Goal: Task Accomplishment & Management: Use online tool/utility

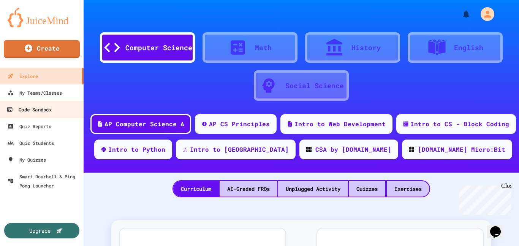
click at [28, 110] on div "Code Sandbox" at bounding box center [28, 109] width 45 height 9
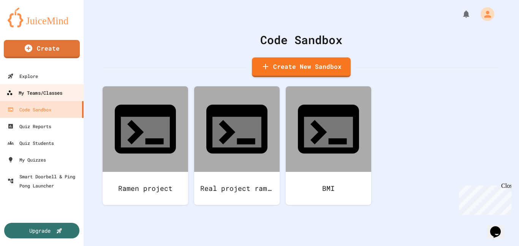
click at [46, 93] on div "My Teams/Classes" at bounding box center [34, 92] width 56 height 9
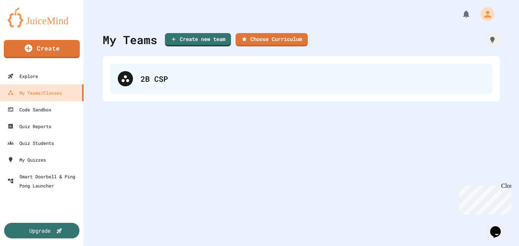
click at [221, 68] on div "2B CSP" at bounding box center [301, 78] width 382 height 30
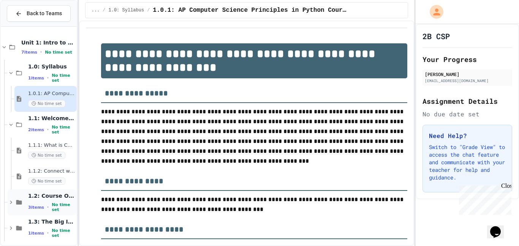
click at [36, 203] on div "1.2: Course Overview and the AP Exam 3 items • No time set" at bounding box center [51, 202] width 47 height 20
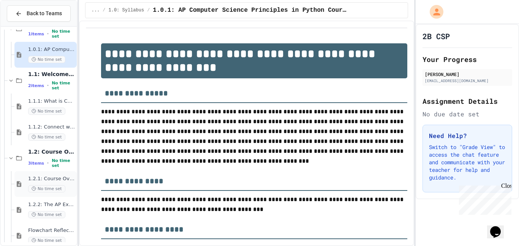
scroll to position [49, 0]
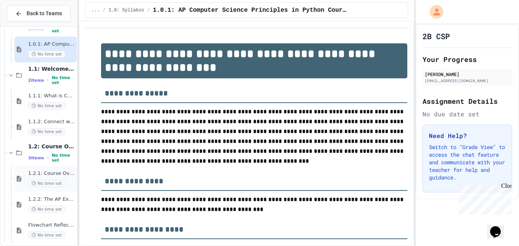
click at [43, 179] on div "1.2.1: Course Overview No time set" at bounding box center [51, 178] width 47 height 17
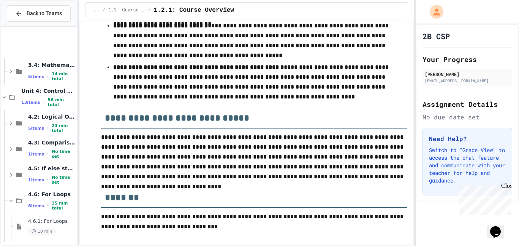
scroll to position [572, 0]
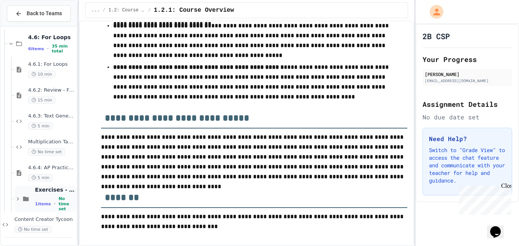
click at [46, 201] on span "1 items" at bounding box center [43, 203] width 16 height 5
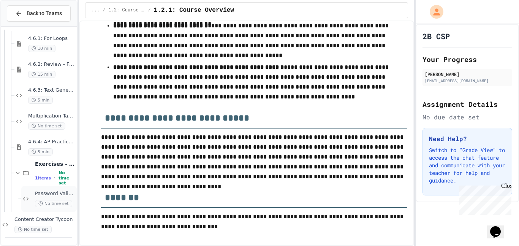
click at [47, 191] on span "Password Validator" at bounding box center [55, 193] width 40 height 6
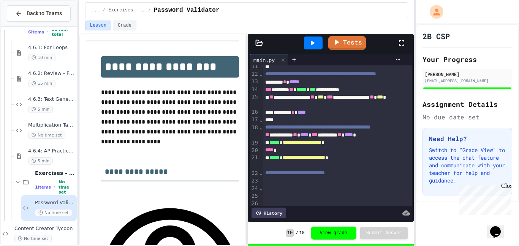
scroll to position [122, 0]
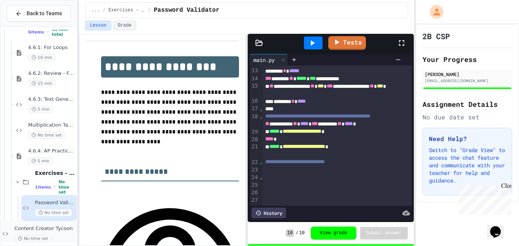
click at [35, 227] on span "Content Creator Tycoon" at bounding box center [44, 228] width 61 height 6
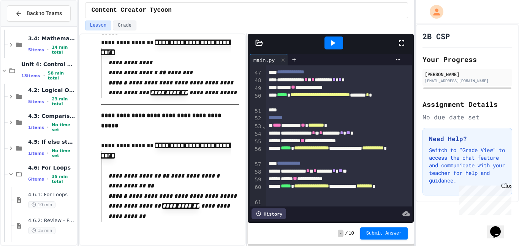
scroll to position [441, 0]
click at [51, 93] on span "4.2: Logical Operators" at bounding box center [51, 90] width 47 height 7
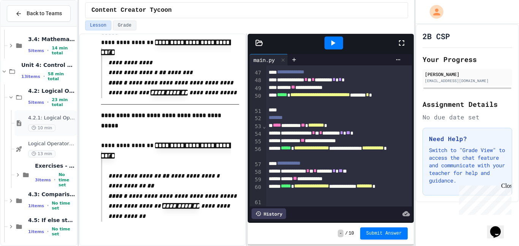
click at [53, 118] on span "4.2.1: Logical Operators" at bounding box center [51, 118] width 47 height 6
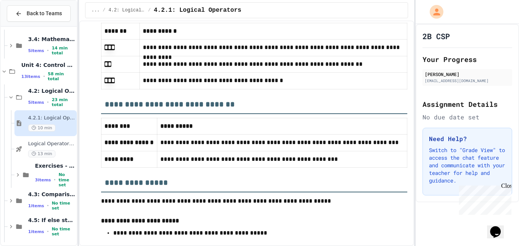
scroll to position [4746, 0]
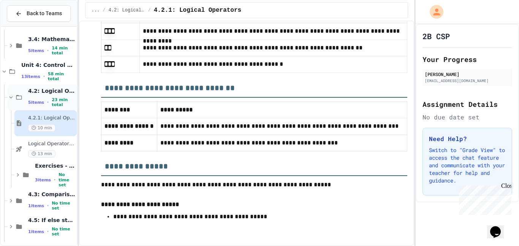
click at [66, 98] on div "4.2: Logical Operators 5 items • 23 min total" at bounding box center [51, 97] width 47 height 20
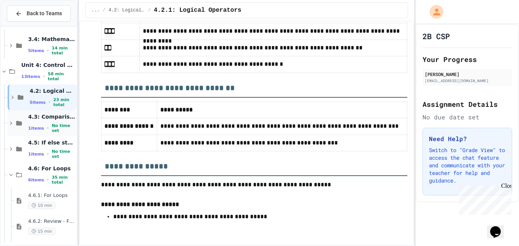
click at [59, 110] on div "4.3: Comparison Operators 1 items • No time set" at bounding box center [42, 123] width 69 height 26
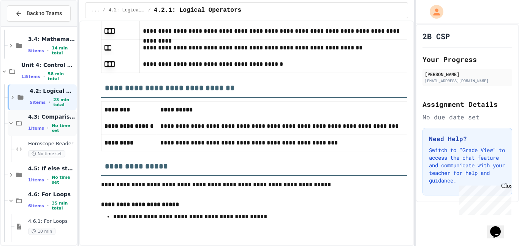
click at [54, 127] on span "No time set" at bounding box center [64, 128] width 24 height 10
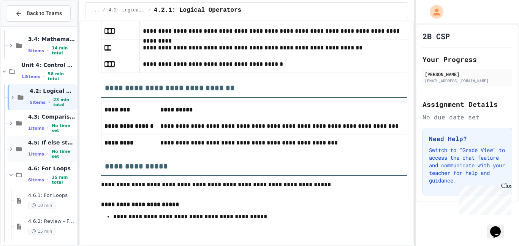
click at [43, 150] on div "1 items • No time set" at bounding box center [51, 154] width 47 height 10
click at [44, 151] on div "1 items • No time set" at bounding box center [51, 154] width 47 height 10
click at [38, 171] on span "4.6: For Loops" at bounding box center [51, 168] width 47 height 7
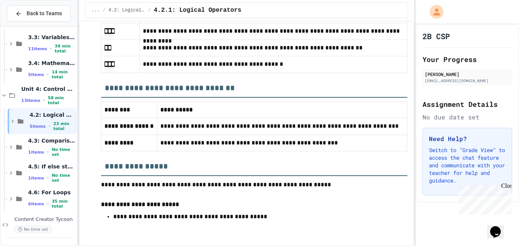
scroll to position [408, 0]
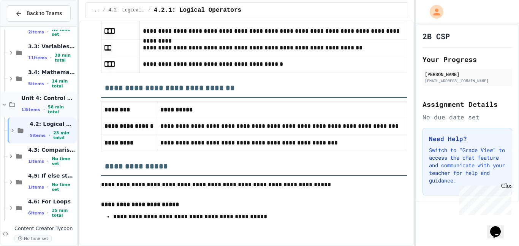
click at [58, 93] on div "Unit 4: Control Structures 13 items • 58 min total" at bounding box center [39, 105] width 76 height 26
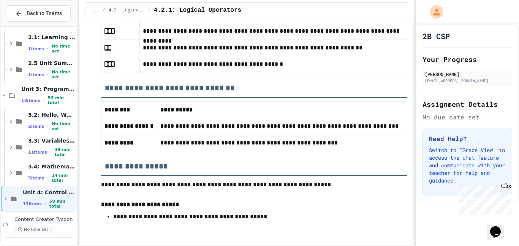
scroll to position [304, 0]
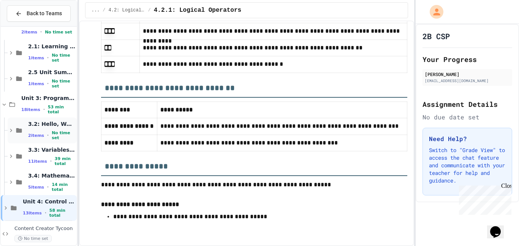
click at [40, 130] on div "3.2: Hello, World! 2 items • No time set" at bounding box center [51, 130] width 47 height 20
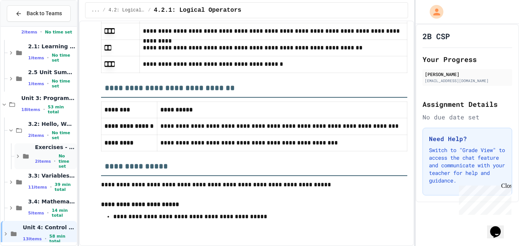
click at [28, 161] on div "Exercises - Hello, World! 2 items • No time set" at bounding box center [45, 156] width 62 height 26
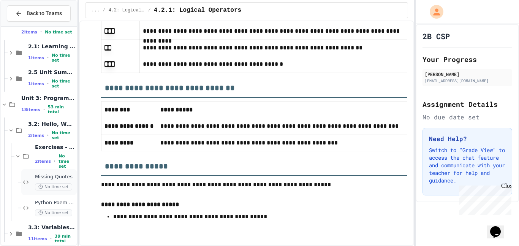
click at [28, 179] on icon at bounding box center [25, 182] width 9 height 7
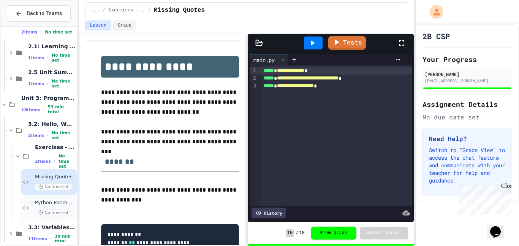
click at [41, 207] on div "Python Poem Fix No time set" at bounding box center [55, 207] width 40 height 17
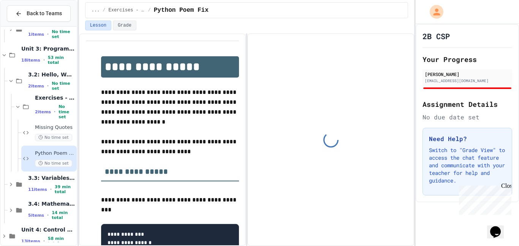
scroll to position [376, 0]
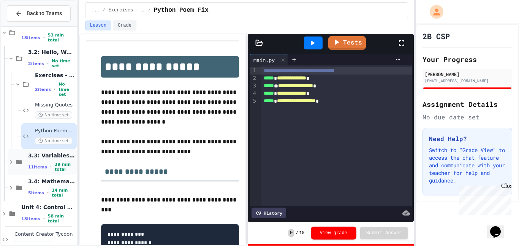
click at [35, 172] on div "3.3: Variables and Data Types 11 items • 39 min total" at bounding box center [42, 162] width 69 height 26
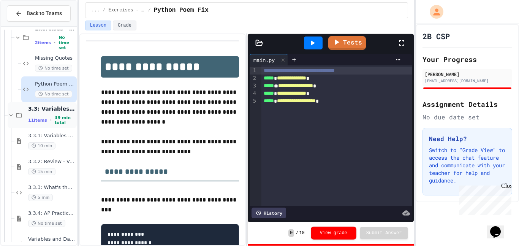
scroll to position [423, 0]
click at [43, 148] on span "10 min" at bounding box center [41, 145] width 27 height 7
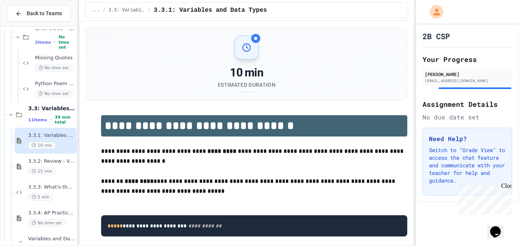
scroll to position [176, 0]
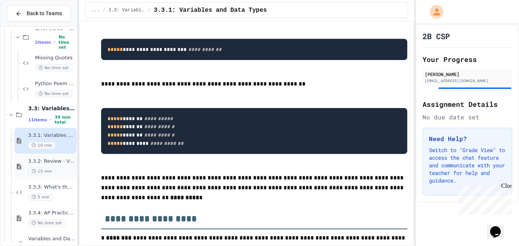
click at [36, 169] on icon at bounding box center [34, 171] width 5 height 5
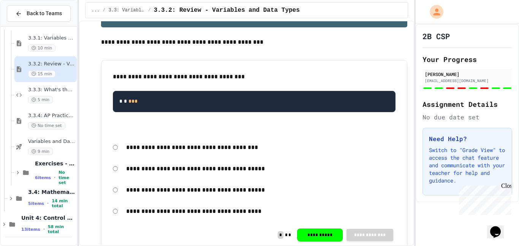
scroll to position [111, 0]
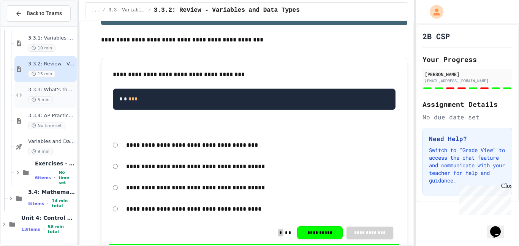
click at [36, 96] on span "5 min" at bounding box center [40, 99] width 25 height 7
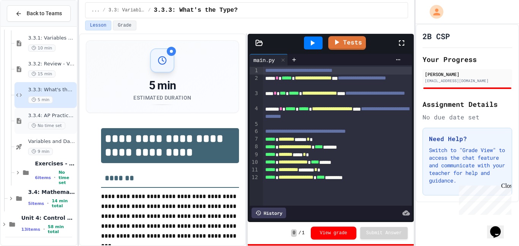
click at [39, 120] on div "3.3.4: AP Practice - Variables No time set" at bounding box center [51, 120] width 47 height 17
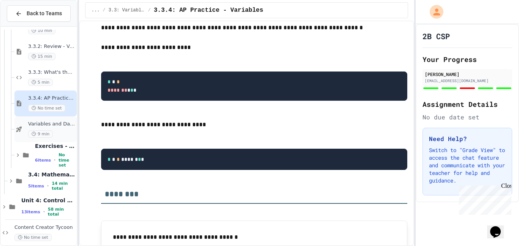
scroll to position [546, 0]
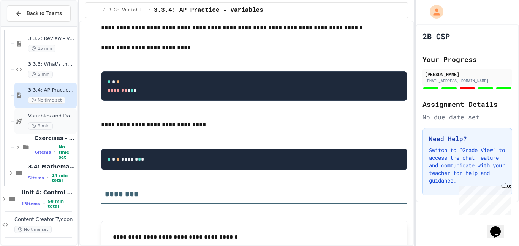
click at [37, 123] on span "9 min" at bounding box center [40, 125] width 25 height 7
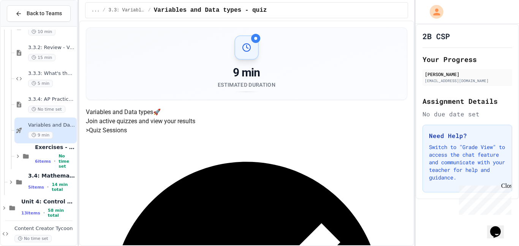
scroll to position [546, 0]
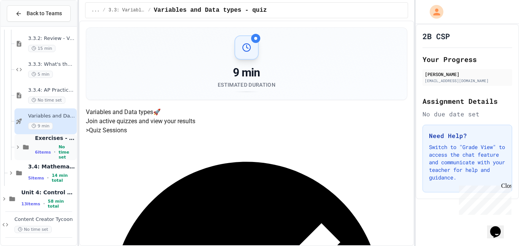
click at [32, 145] on div "Exercises - Variables and Data Types 6 items • No time set" at bounding box center [45, 147] width 62 height 26
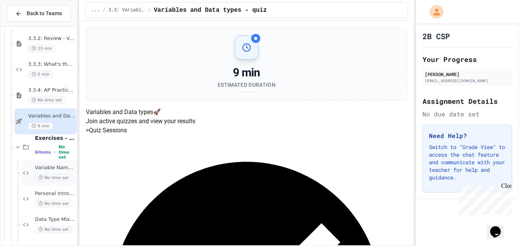
click at [30, 174] on div "Variable Name Fixer No time set" at bounding box center [48, 173] width 55 height 26
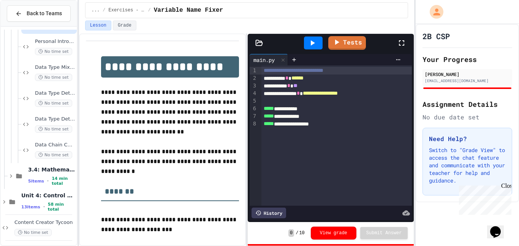
scroll to position [701, 0]
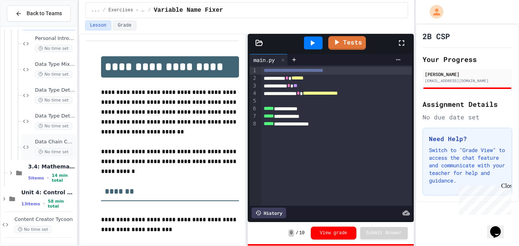
click at [51, 138] on div "Data Chain Challenge No time set" at bounding box center [48, 147] width 55 height 26
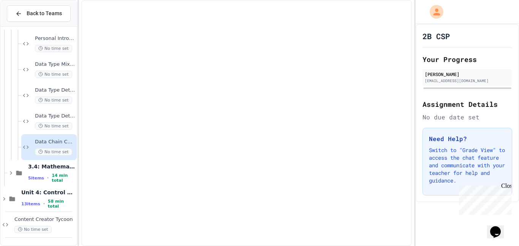
scroll to position [692, 0]
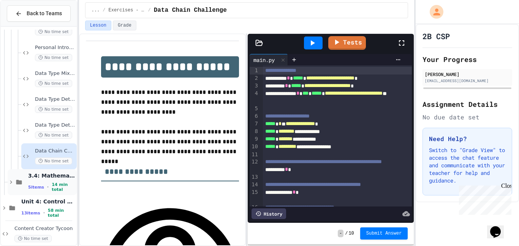
click at [42, 179] on span "3.4: Mathematical Operators" at bounding box center [51, 175] width 47 height 7
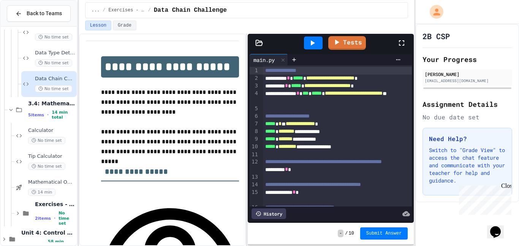
scroll to position [773, 0]
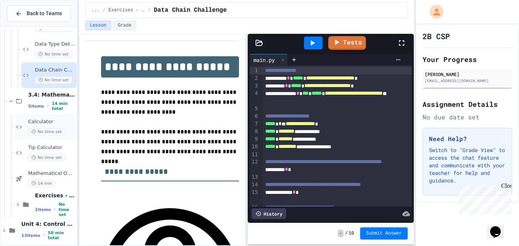
click at [45, 130] on span "No time set" at bounding box center [46, 131] width 37 height 7
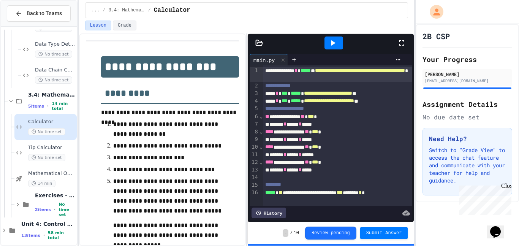
scroll to position [804, 0]
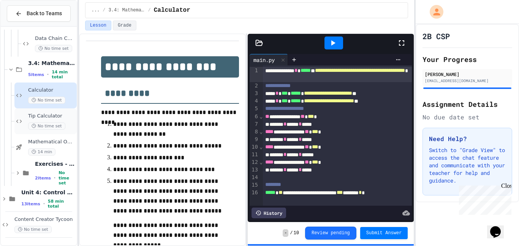
click at [46, 118] on span "Tip Calculator" at bounding box center [51, 116] width 47 height 6
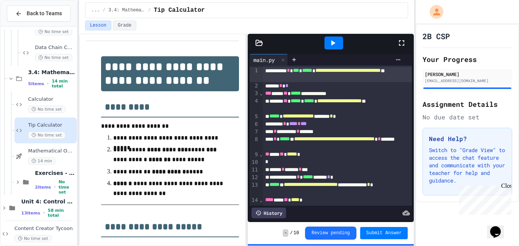
scroll to position [804, 0]
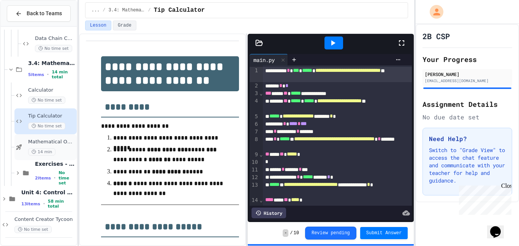
click at [45, 144] on span "Mathematical Operators - Quiz" at bounding box center [51, 142] width 47 height 6
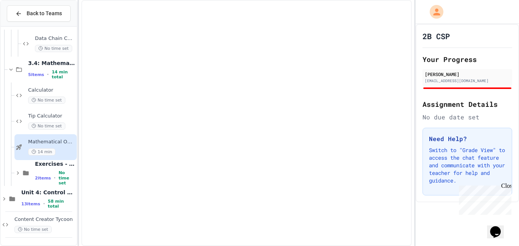
scroll to position [795, 0]
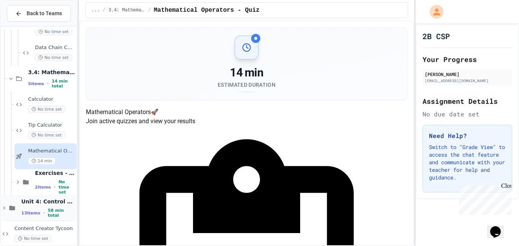
click at [63, 195] on div "Unit 4: Control Structures 13 items • 58 min total" at bounding box center [39, 208] width 76 height 26
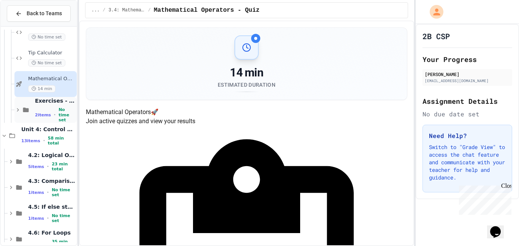
scroll to position [892, 0]
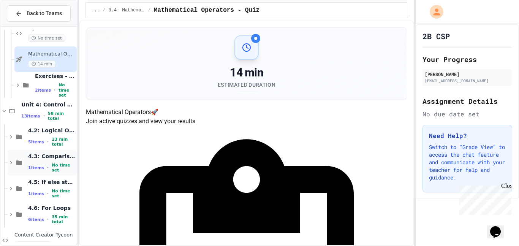
click at [36, 157] on span "4.3: Comparison Operators" at bounding box center [51, 156] width 47 height 7
click at [37, 129] on span "4.2: Logical Operators" at bounding box center [51, 130] width 47 height 7
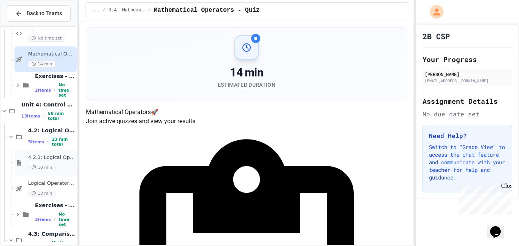
click at [33, 150] on div "4.2.1: Logical Operators 10 min" at bounding box center [45, 163] width 62 height 26
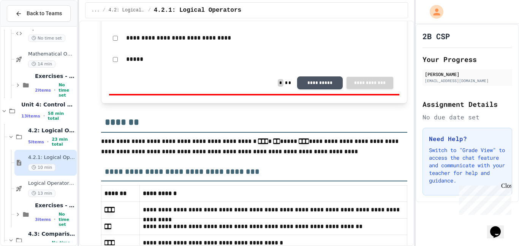
scroll to position [4746, 0]
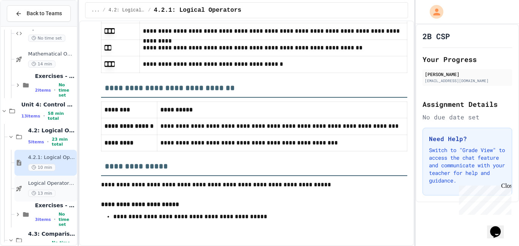
click at [52, 194] on span "13 min" at bounding box center [41, 193] width 27 height 7
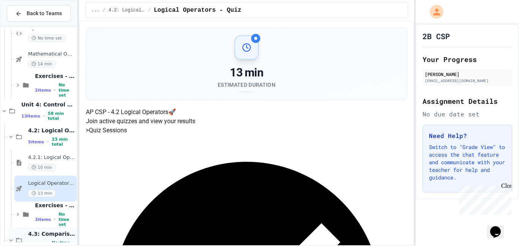
click at [37, 234] on span "4.3: Comparison Operators" at bounding box center [51, 233] width 47 height 7
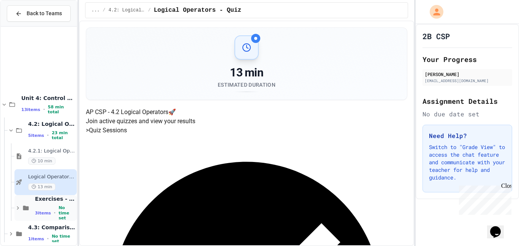
scroll to position [985, 0]
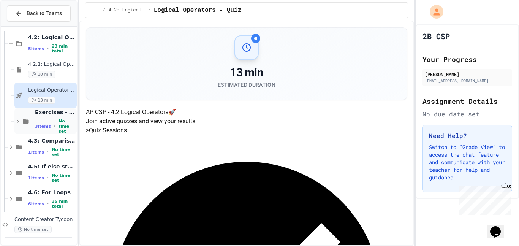
click at [40, 125] on span "3 items" at bounding box center [43, 126] width 16 height 5
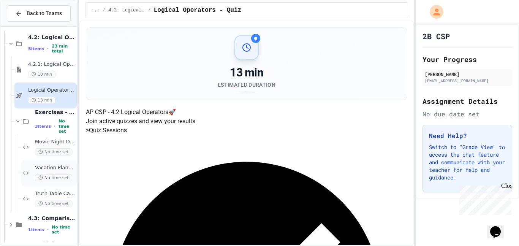
click at [32, 162] on div "Vacation Planning Logic No time set" at bounding box center [48, 173] width 55 height 26
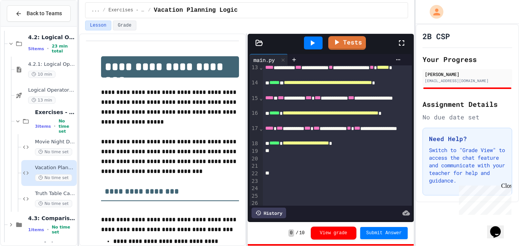
scroll to position [142, 0]
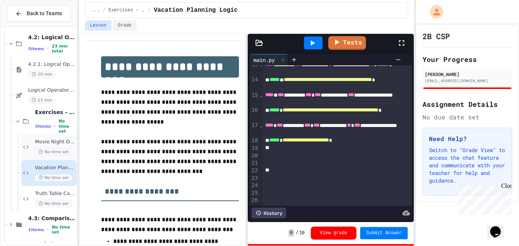
click at [51, 142] on span "Movie Night Decision" at bounding box center [55, 142] width 40 height 6
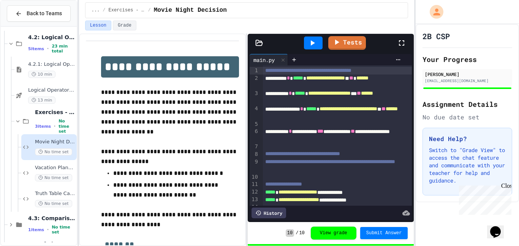
scroll to position [37, 0]
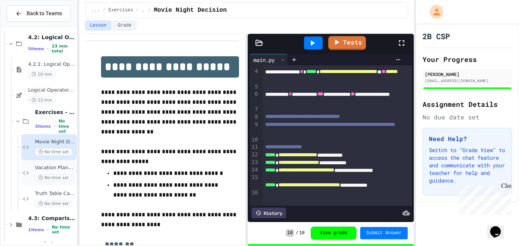
click at [41, 179] on icon at bounding box center [40, 177] width 5 height 5
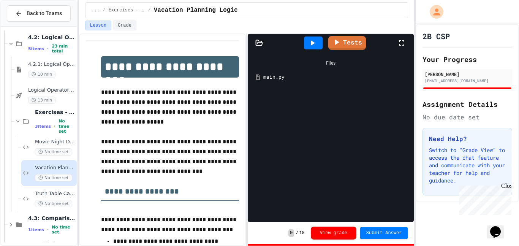
click at [281, 76] on div "main.py" at bounding box center [336, 77] width 146 height 8
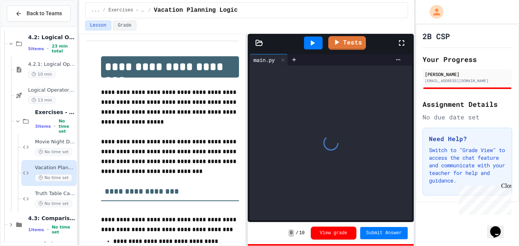
click at [281, 76] on div at bounding box center [331, 142] width 162 height 155
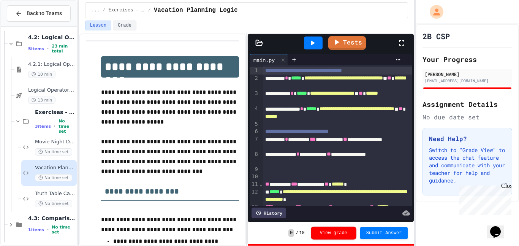
click at [329, 131] on span "**********" at bounding box center [296, 130] width 63 height 5
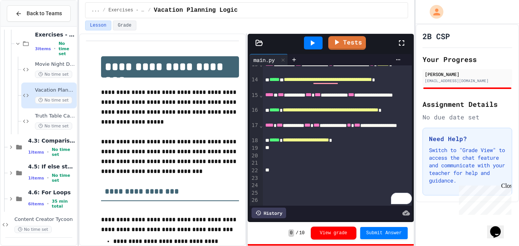
scroll to position [222, 0]
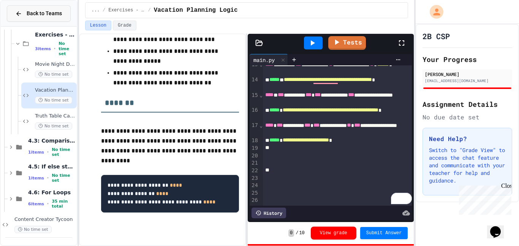
click at [25, 13] on div "Back to Teams" at bounding box center [38, 13] width 47 height 8
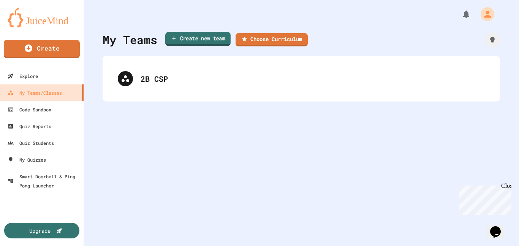
click at [203, 37] on link "Create new team" at bounding box center [197, 39] width 65 height 14
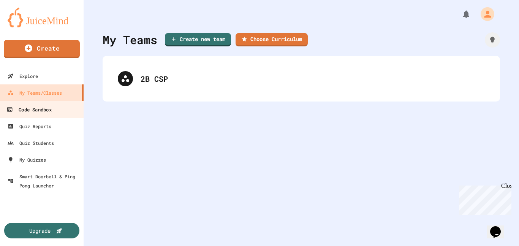
click at [58, 108] on link "Code Sandbox" at bounding box center [42, 109] width 86 height 17
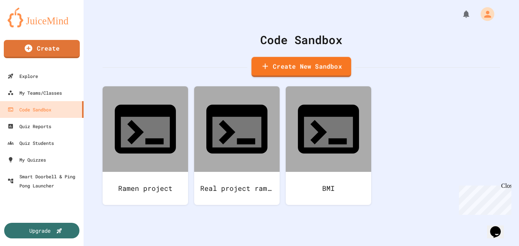
click at [318, 62] on link "Create New Sandbox" at bounding box center [301, 67] width 100 height 20
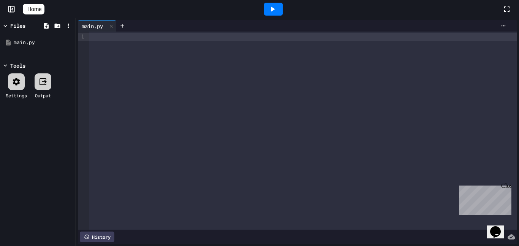
click at [122, 41] on div at bounding box center [303, 131] width 428 height 198
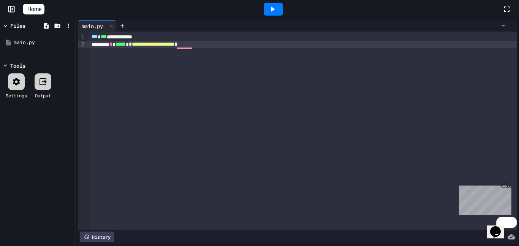
click at [131, 51] on div "**********" at bounding box center [303, 131] width 428 height 198
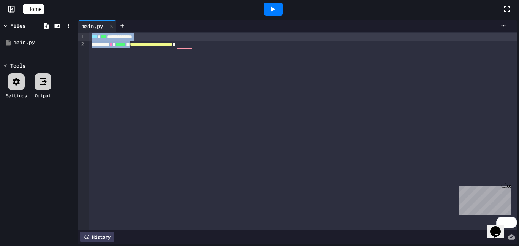
drag, startPoint x: 250, startPoint y: 42, endPoint x: 101, endPoint y: 19, distance: 151.0
click at [101, 19] on div "**********" at bounding box center [259, 123] width 519 height 246
